Goal: Check status: Check status

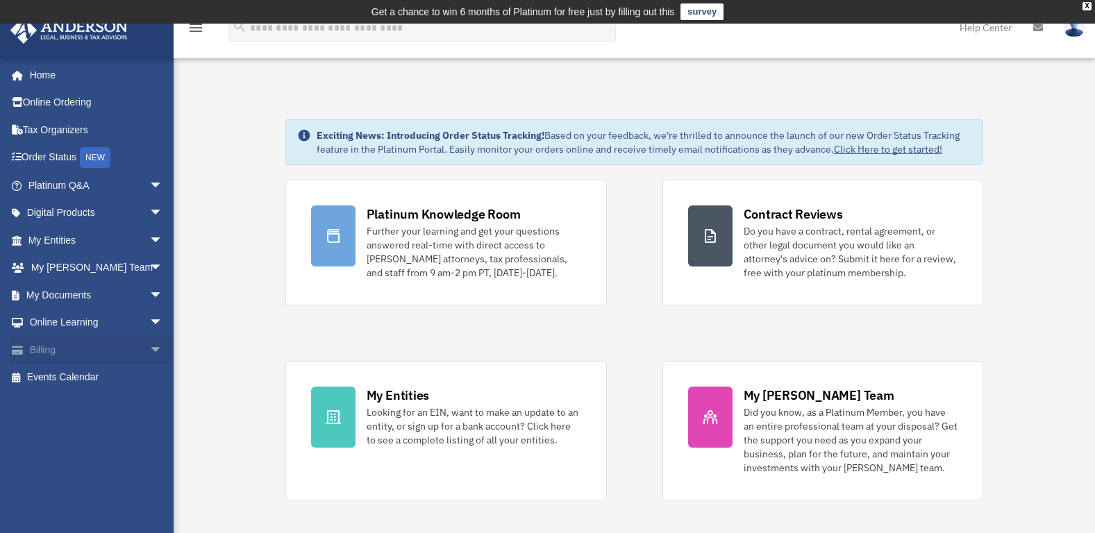
click at [40, 347] on link "Billing arrow_drop_down" at bounding box center [97, 350] width 174 height 28
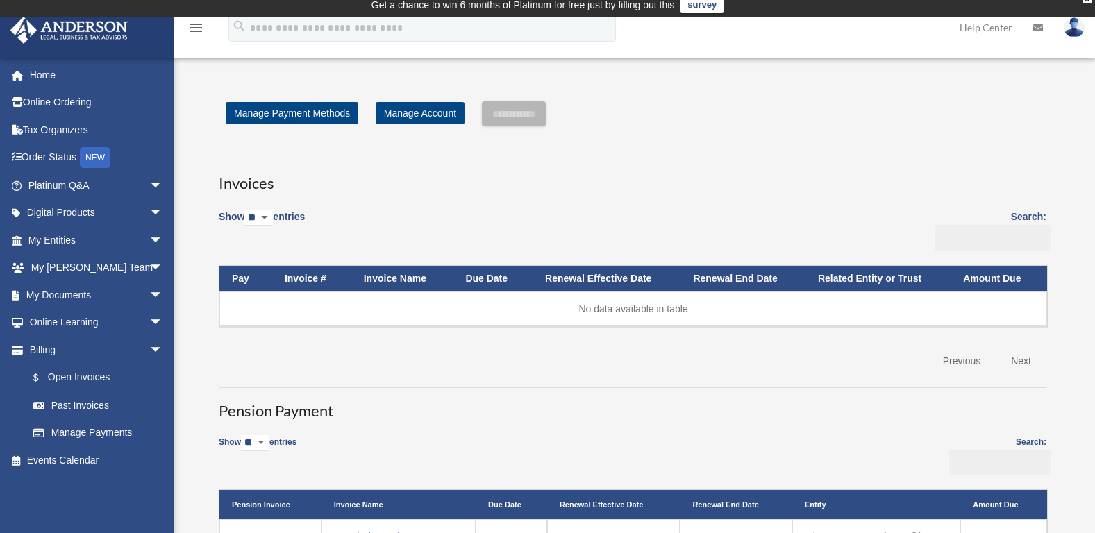
scroll to position [14, 0]
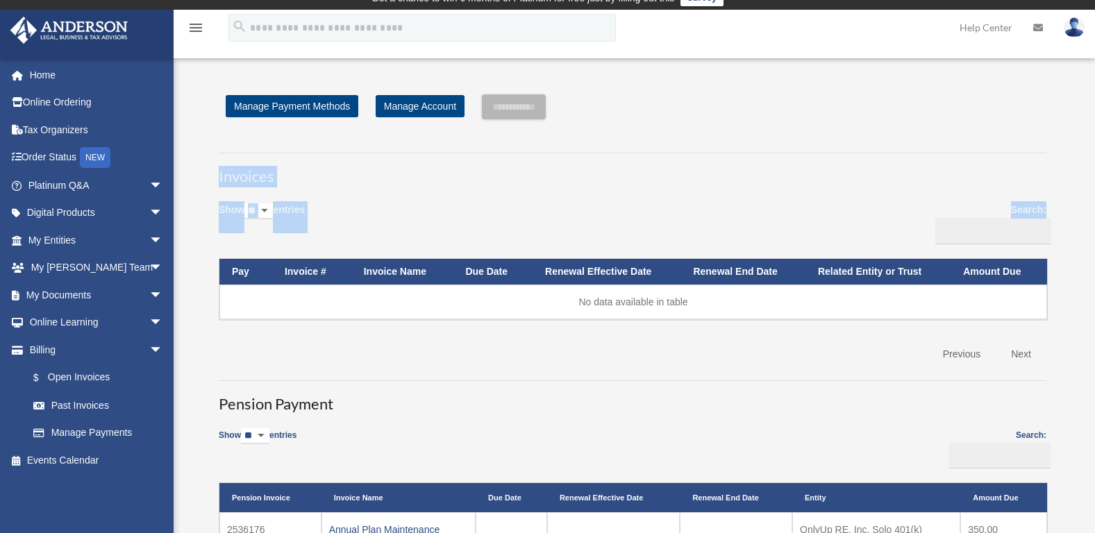
drag, startPoint x: 1094, startPoint y: 112, endPoint x: 1104, endPoint y: 203, distance: 91.5
drag, startPoint x: 1104, startPoint y: 203, endPoint x: 970, endPoint y: 141, distance: 148.2
click at [970, 141] on div "Invoices Show ** ** ** *** entries Search: Pay Invoice # Invoice Name Due Date …" at bounding box center [632, 368] width 848 height 456
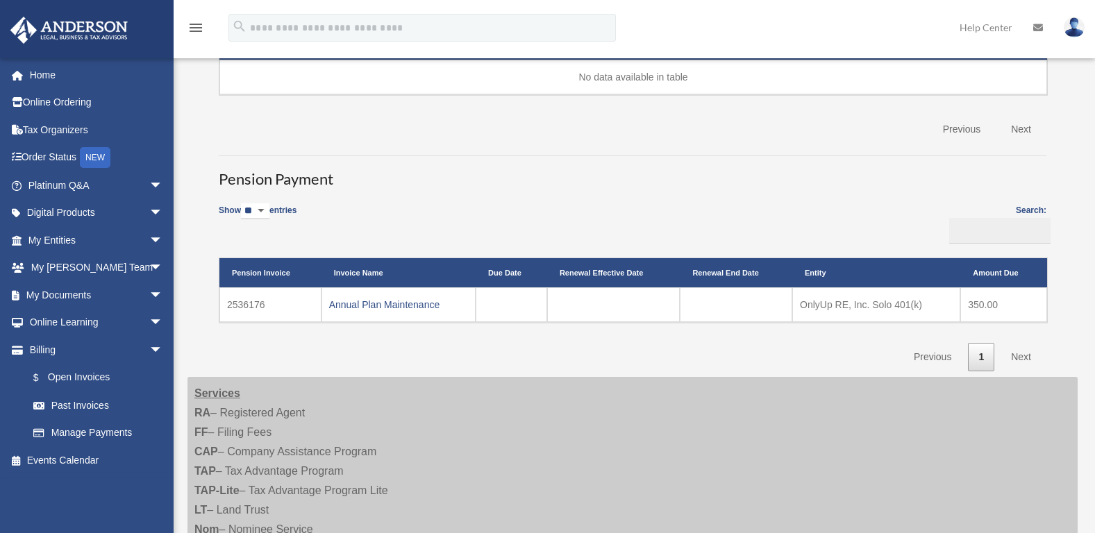
scroll to position [240, 0]
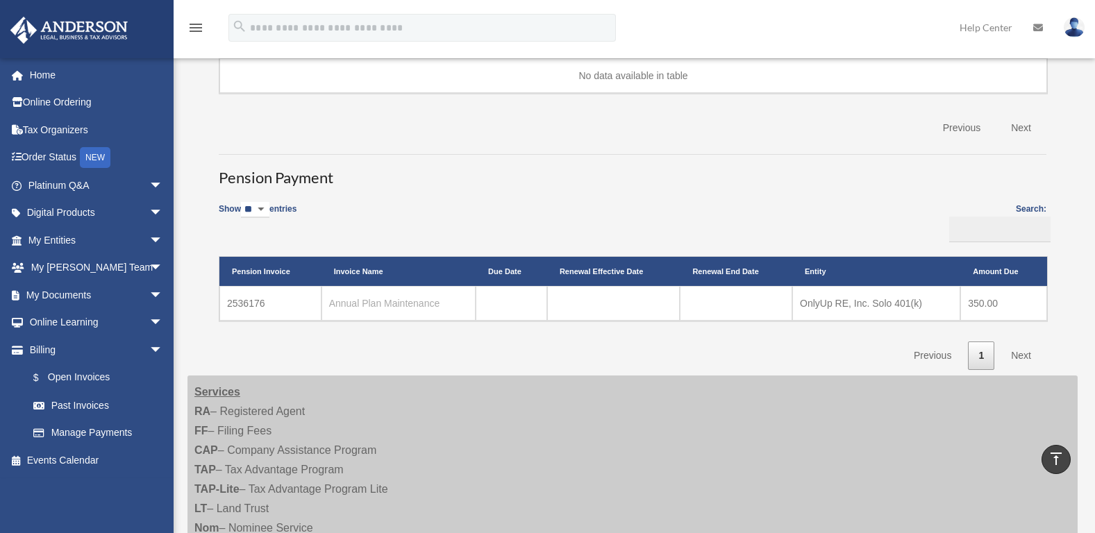
click at [362, 305] on link "Annual Plan Maintenance" at bounding box center [384, 303] width 111 height 11
click at [239, 305] on td "2536176" at bounding box center [270, 303] width 102 height 35
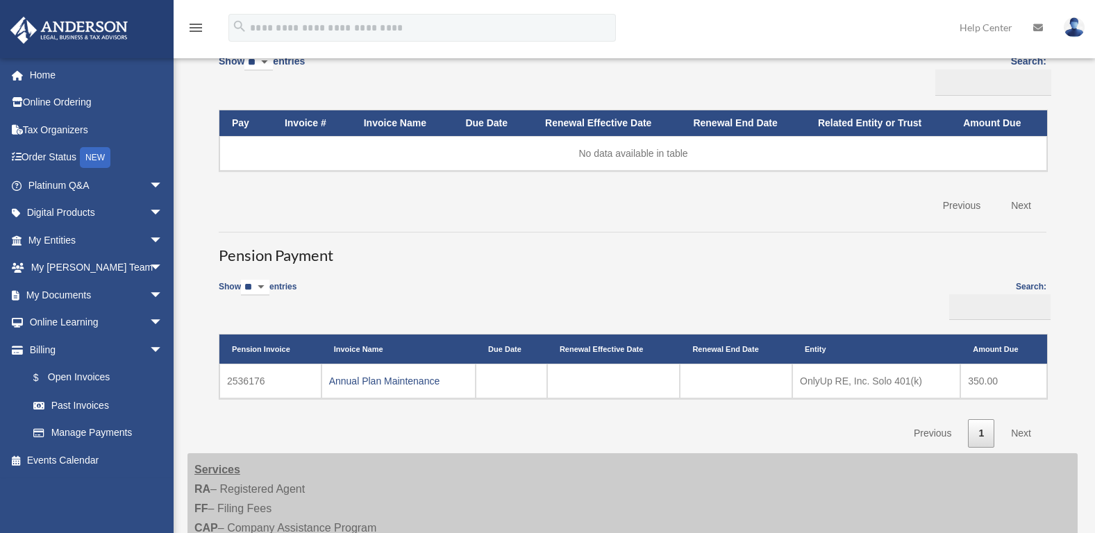
scroll to position [171, 0]
